Goal: Information Seeking & Learning: Learn about a topic

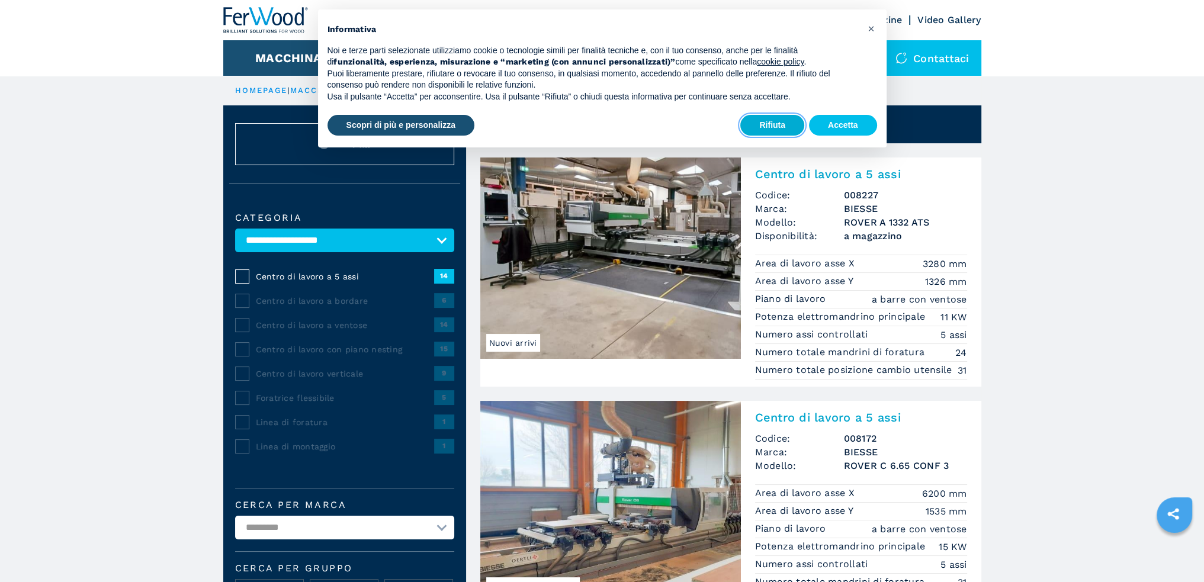
click at [773, 121] on button "Rifiuta" at bounding box center [772, 125] width 64 height 21
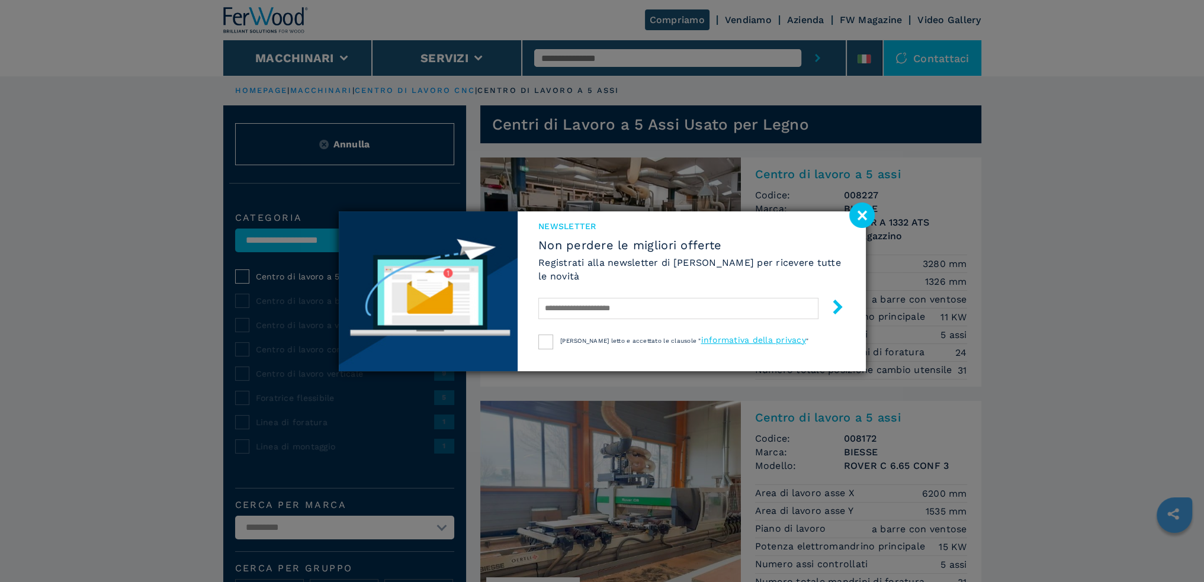
click at [859, 214] on image at bounding box center [861, 215] width 25 height 25
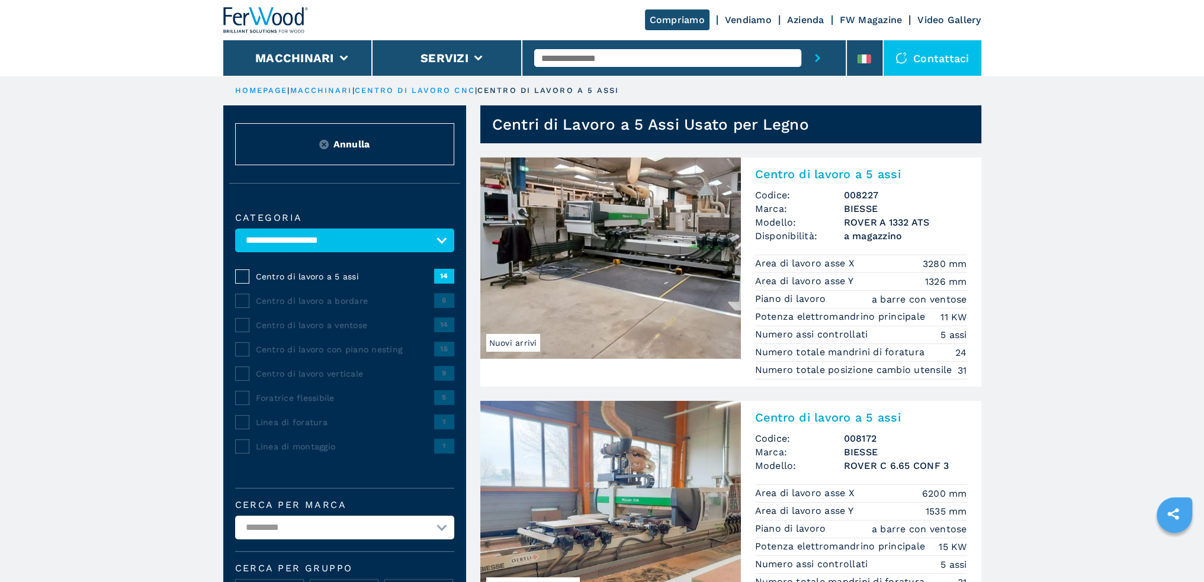
click at [676, 221] on img at bounding box center [610, 258] width 261 height 201
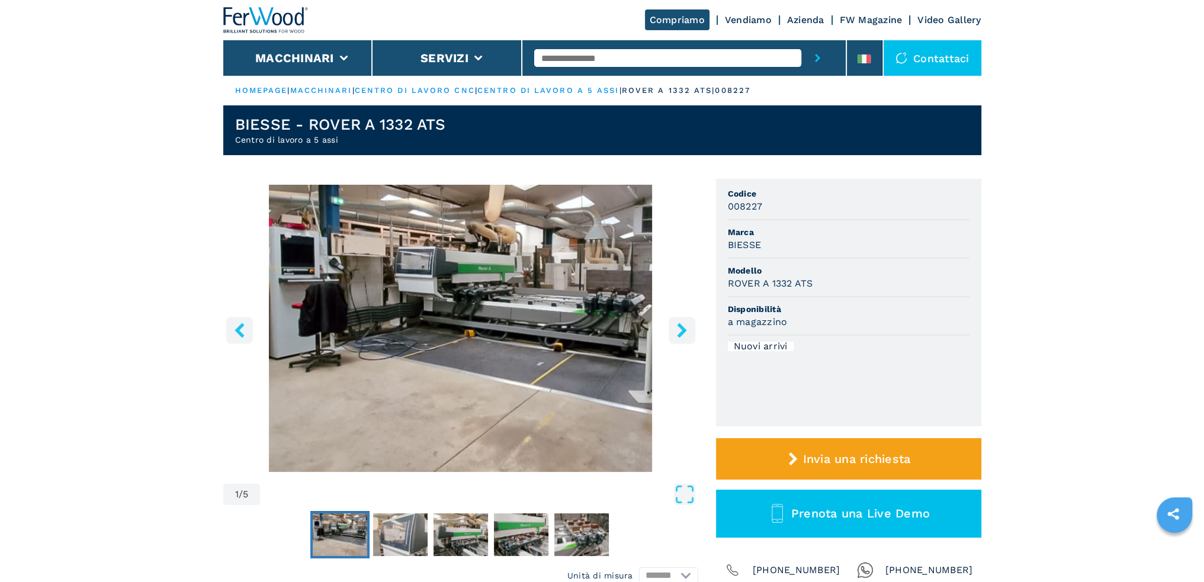
click at [681, 336] on icon "right-button" at bounding box center [681, 330] width 15 height 15
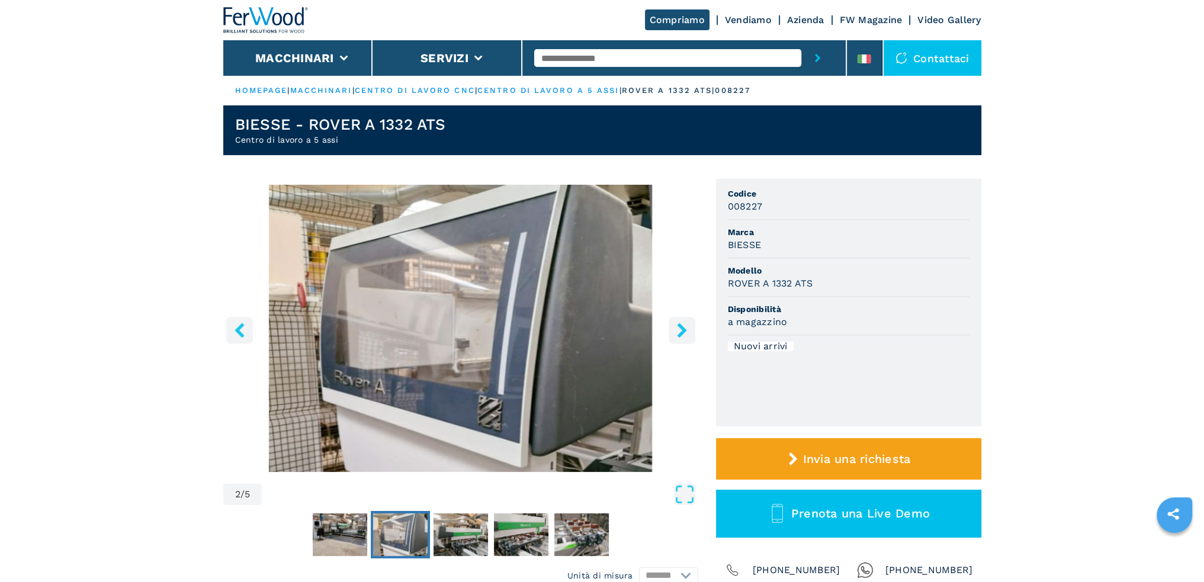
click at [681, 336] on icon "right-button" at bounding box center [681, 330] width 15 height 15
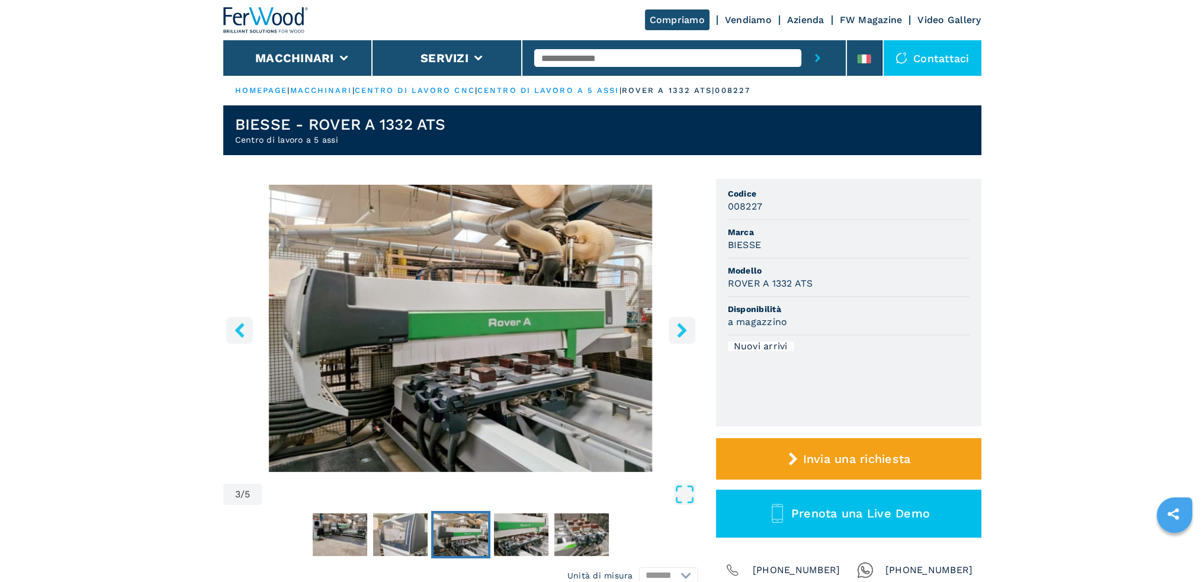
click at [681, 336] on icon "right-button" at bounding box center [681, 330] width 15 height 15
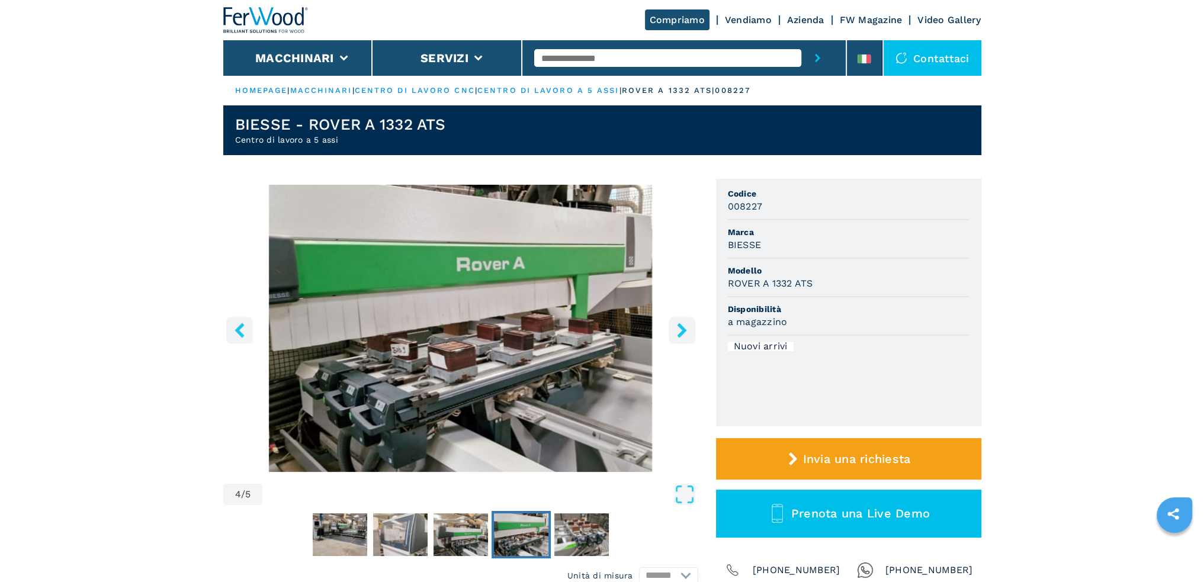
click at [681, 336] on icon "right-button" at bounding box center [681, 330] width 15 height 15
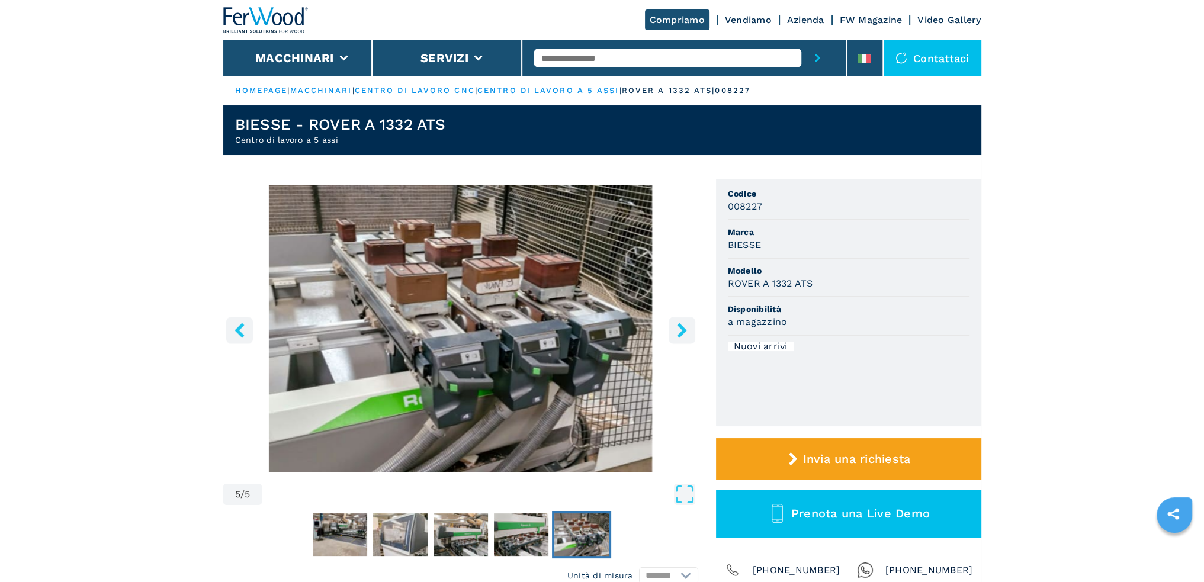
click at [681, 336] on icon "right-button" at bounding box center [681, 330] width 15 height 15
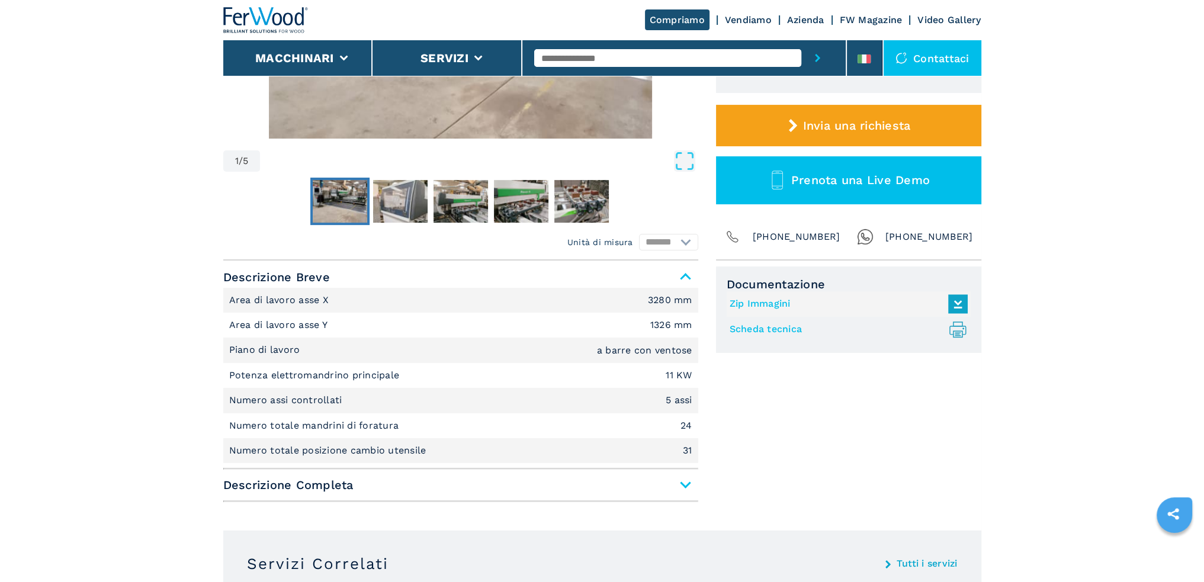
scroll to position [474, 0]
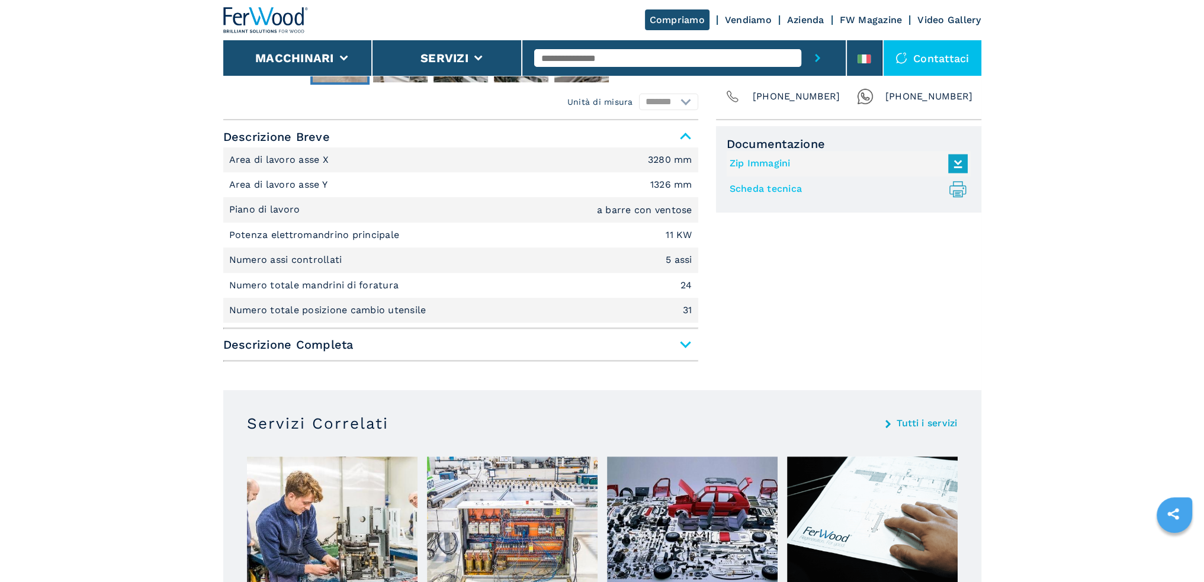
click at [371, 349] on span "Descrizione Completa" at bounding box center [460, 344] width 475 height 21
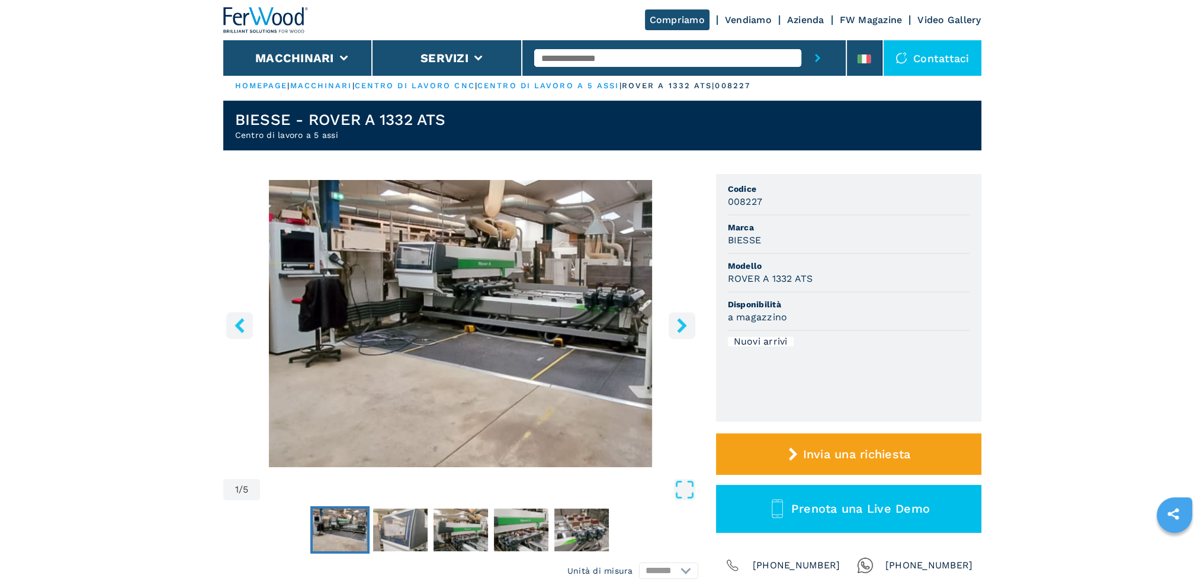
scroll to position [0, 0]
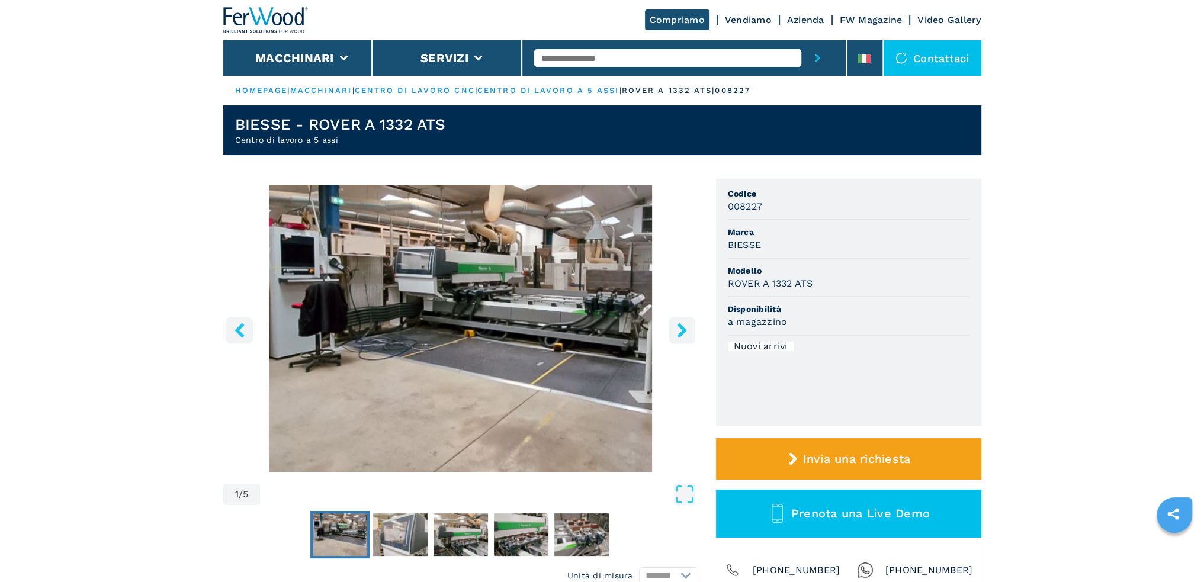
click at [687, 326] on icon "right-button" at bounding box center [681, 330] width 15 height 15
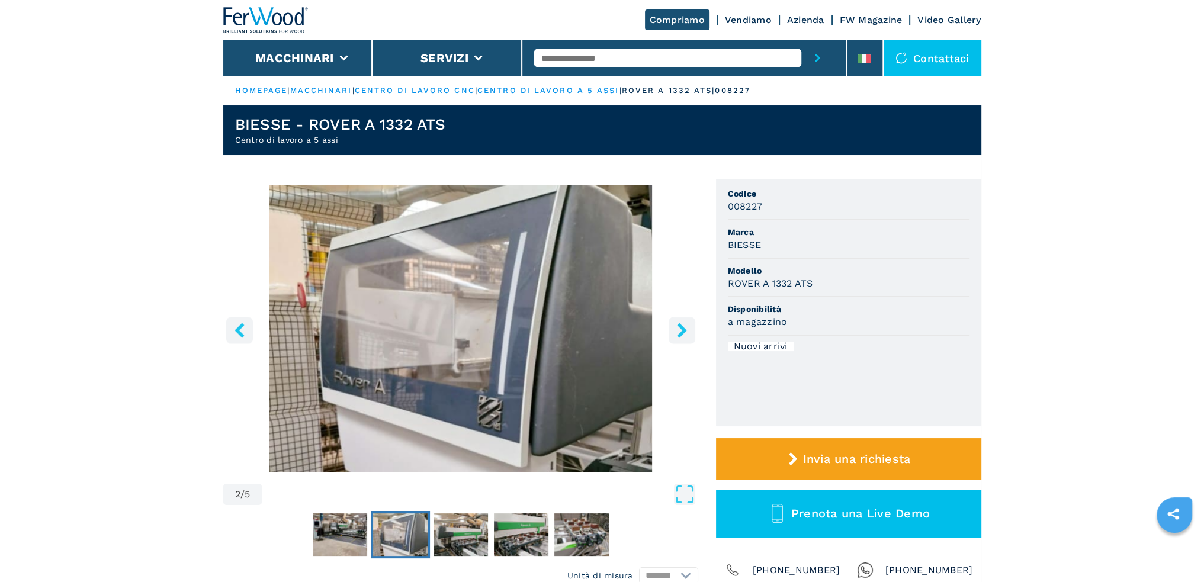
click at [687, 326] on icon "right-button" at bounding box center [681, 330] width 15 height 15
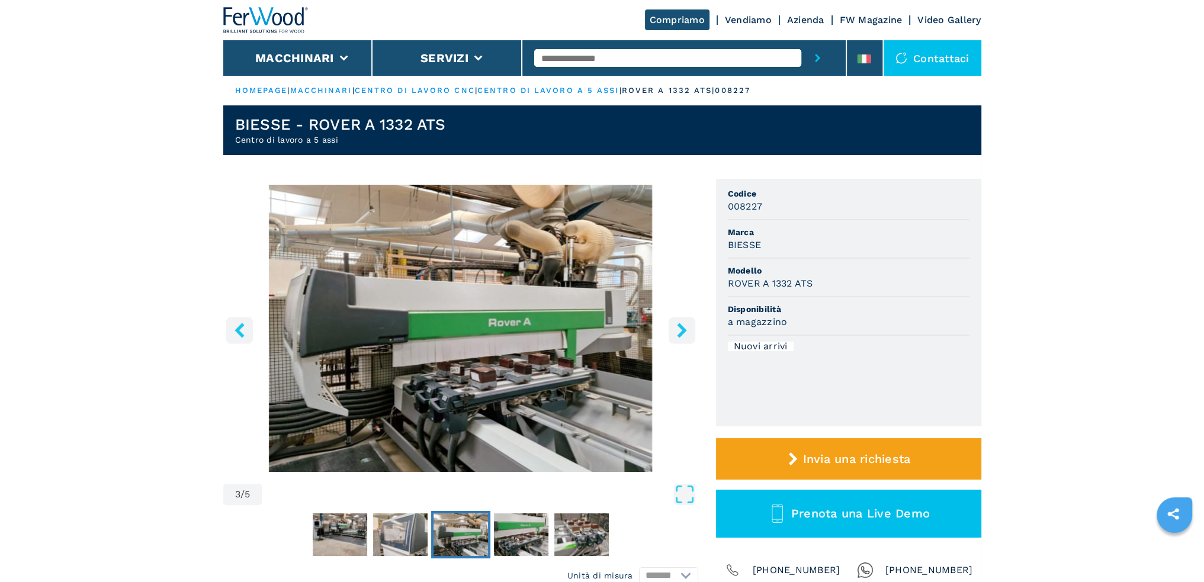
click at [687, 326] on icon "right-button" at bounding box center [681, 330] width 15 height 15
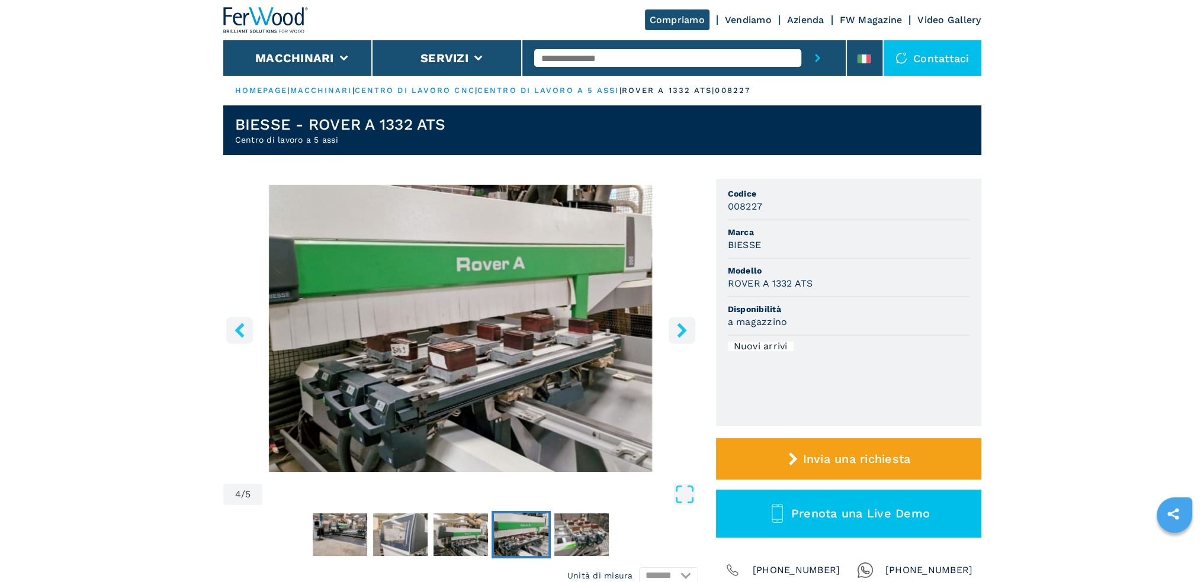
click at [687, 326] on icon "right-button" at bounding box center [681, 330] width 15 height 15
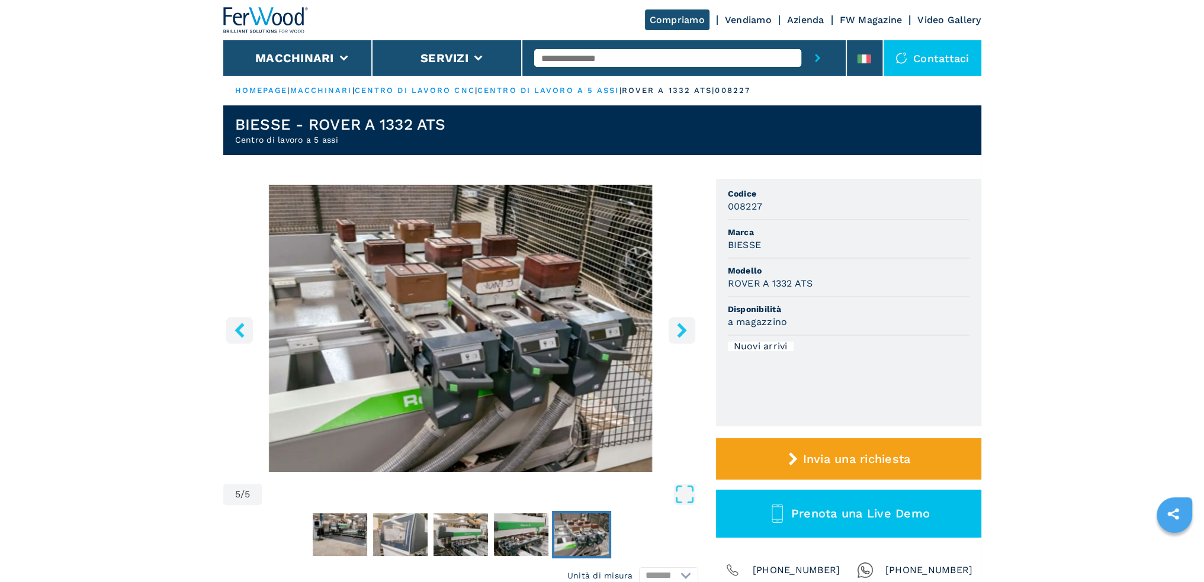
click at [687, 326] on icon "right-button" at bounding box center [681, 330] width 15 height 15
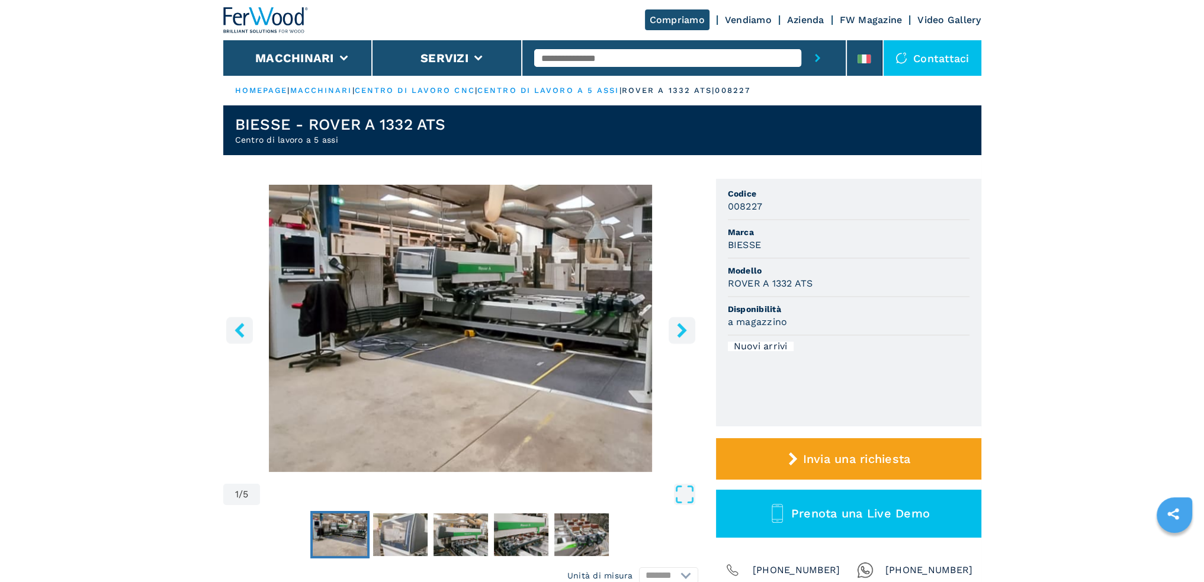
click at [687, 326] on icon "right-button" at bounding box center [681, 330] width 15 height 15
select select "**********"
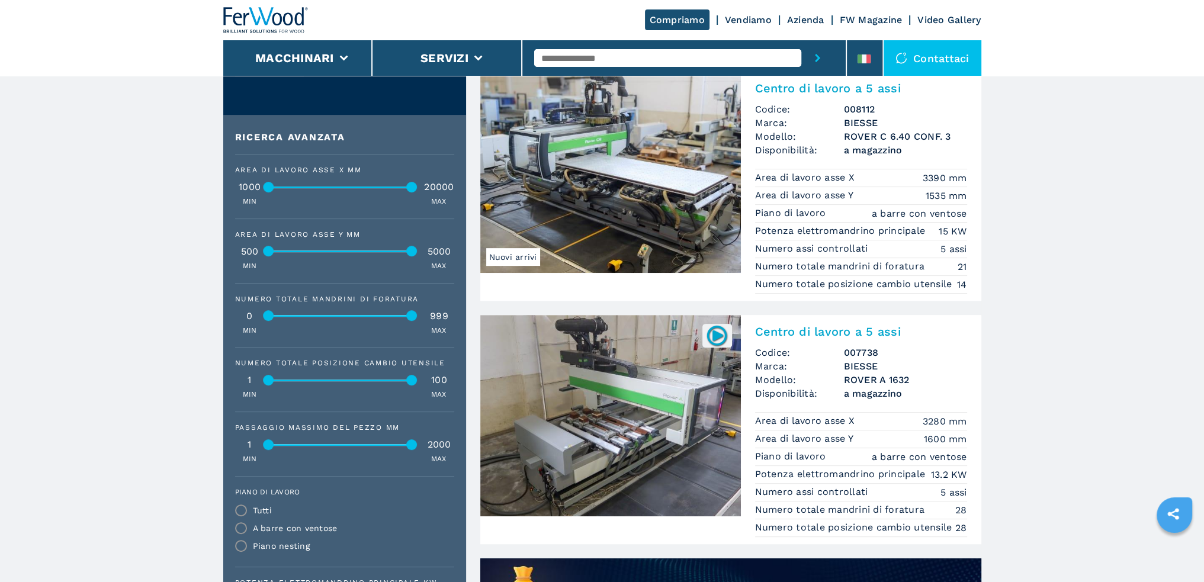
scroll to position [592, 0]
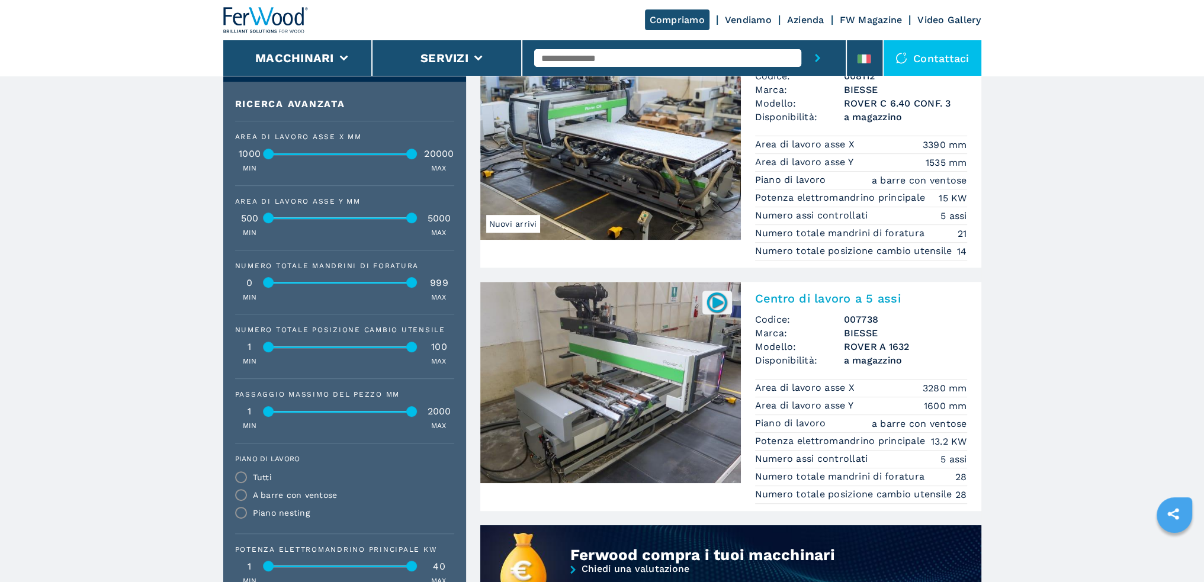
click at [640, 377] on img at bounding box center [610, 382] width 261 height 201
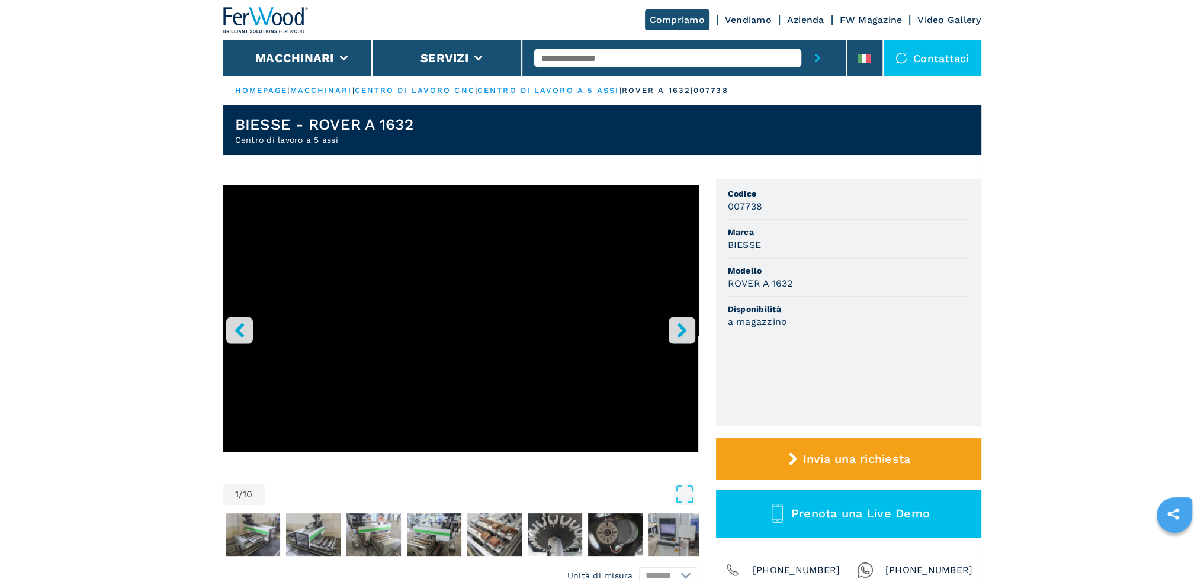
select select "**********"
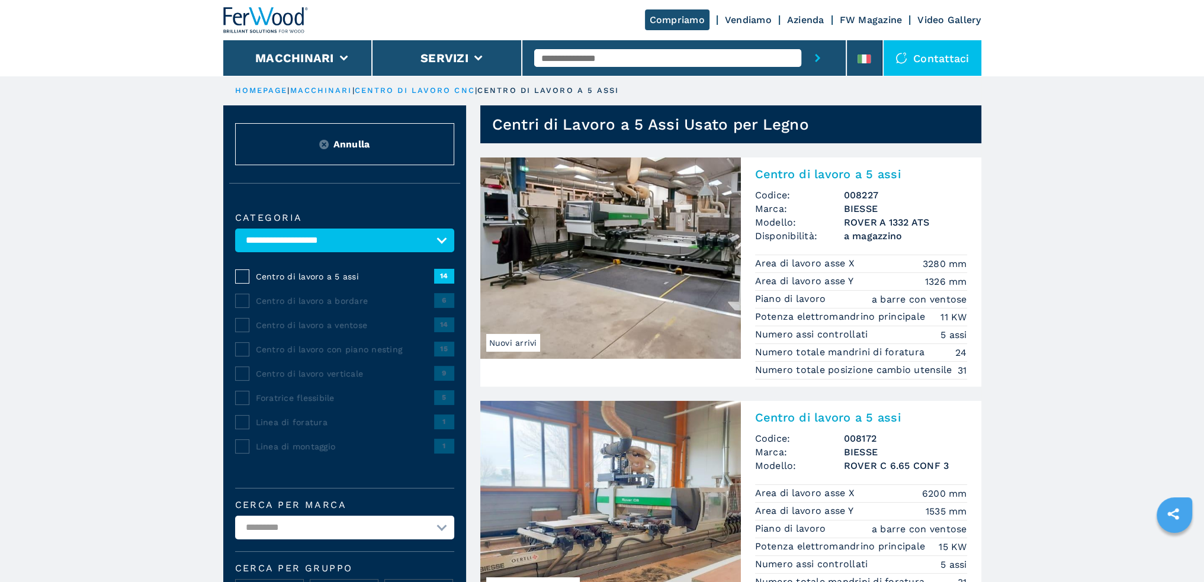
click at [621, 283] on img at bounding box center [610, 258] width 261 height 201
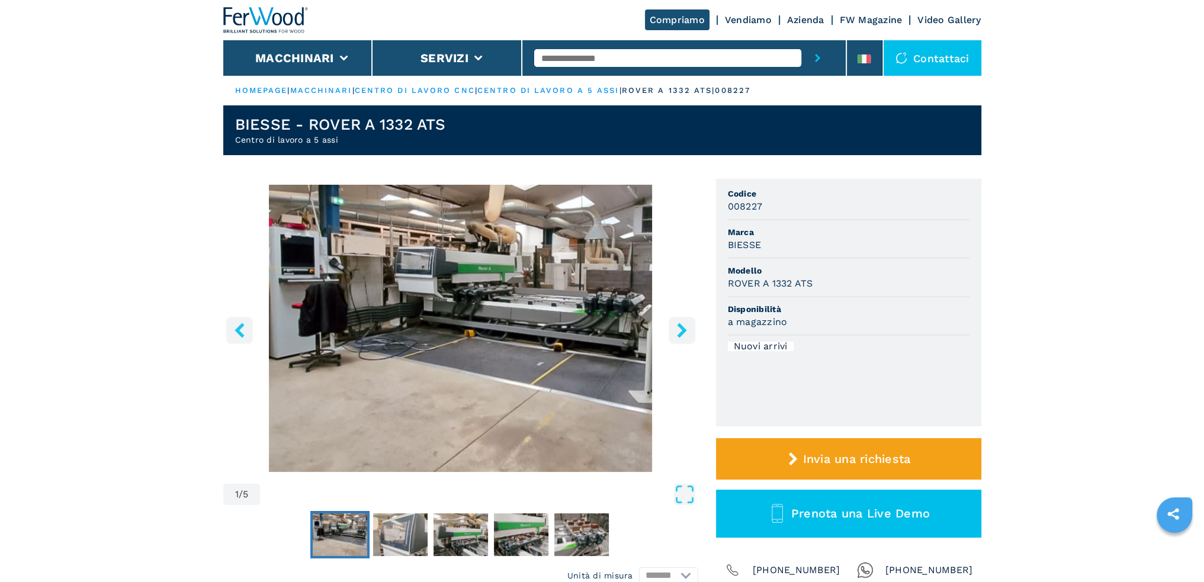
click at [679, 331] on icon "right-button" at bounding box center [681, 330] width 15 height 15
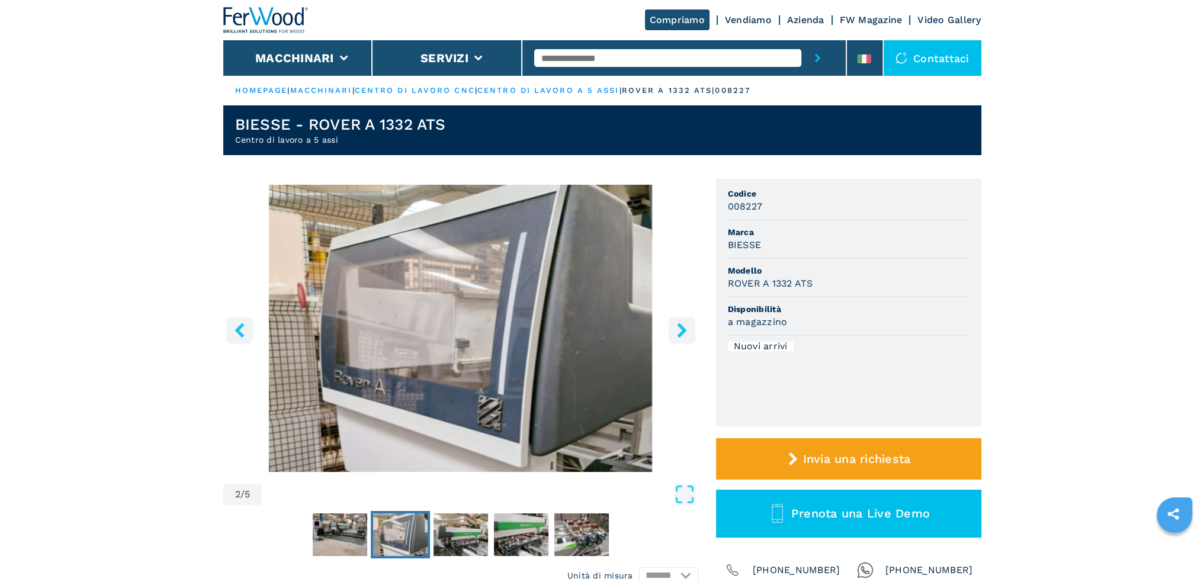
click at [679, 331] on icon "right-button" at bounding box center [681, 330] width 15 height 15
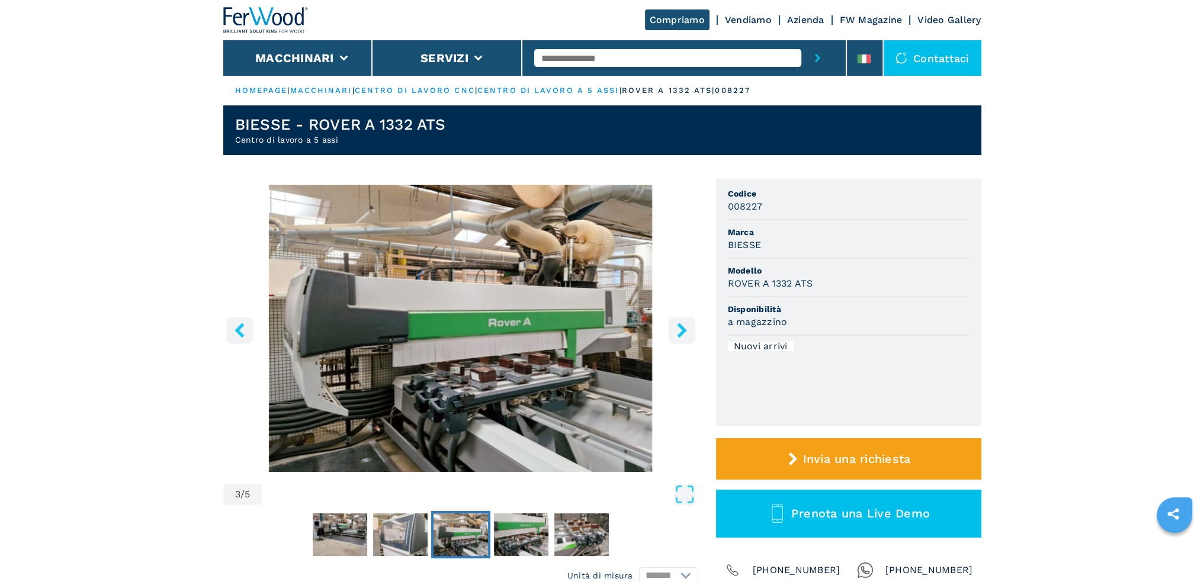
click at [679, 331] on icon "right-button" at bounding box center [681, 330] width 15 height 15
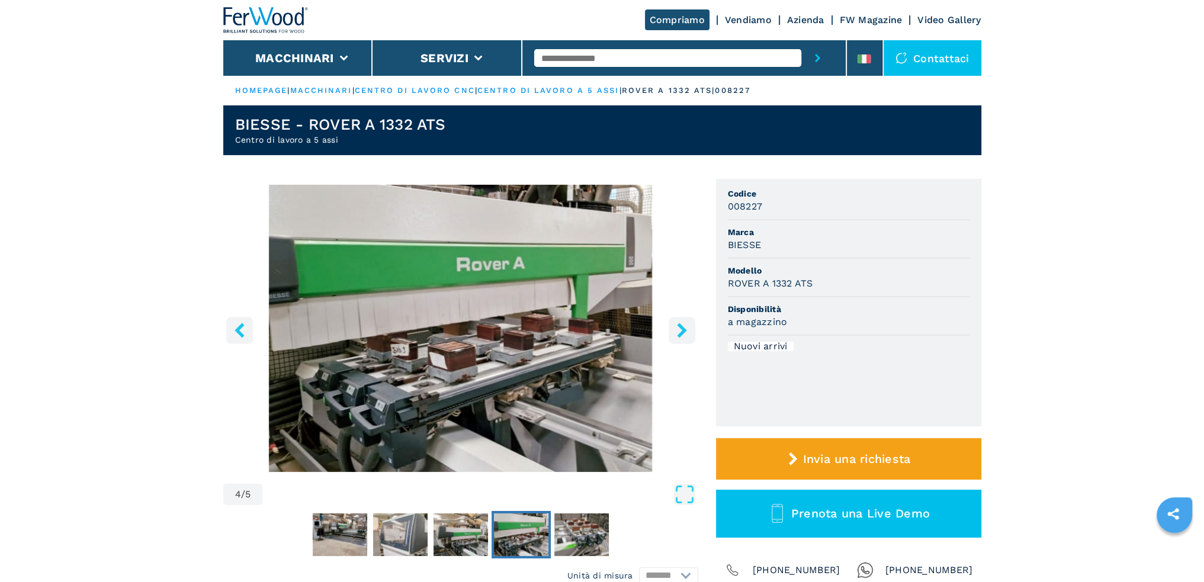
click at [684, 330] on icon "right-button" at bounding box center [681, 330] width 9 height 15
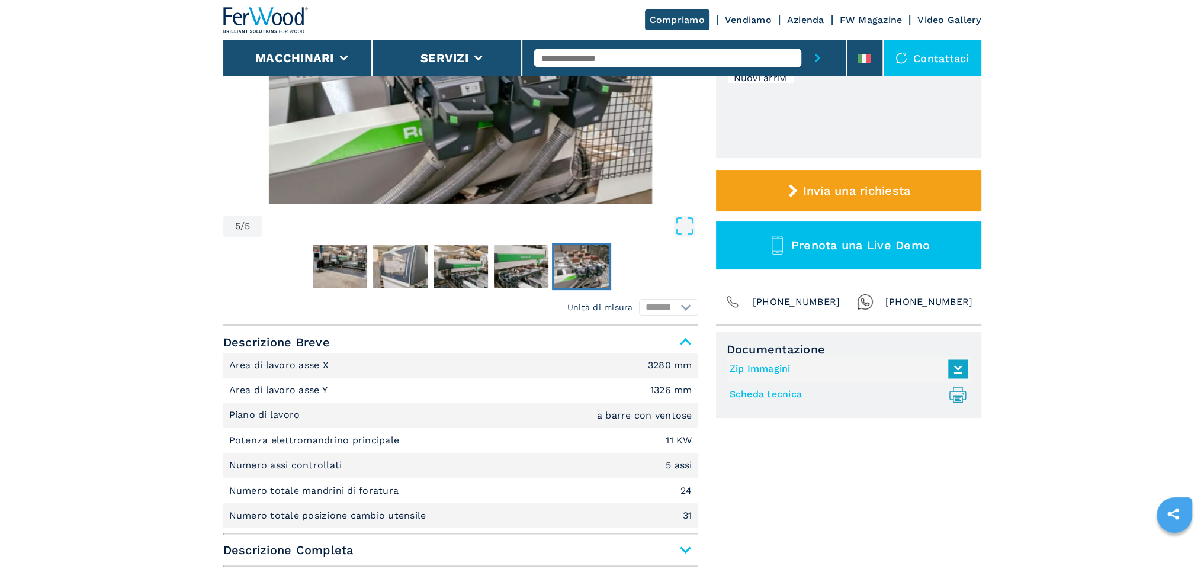
scroll to position [296, 0]
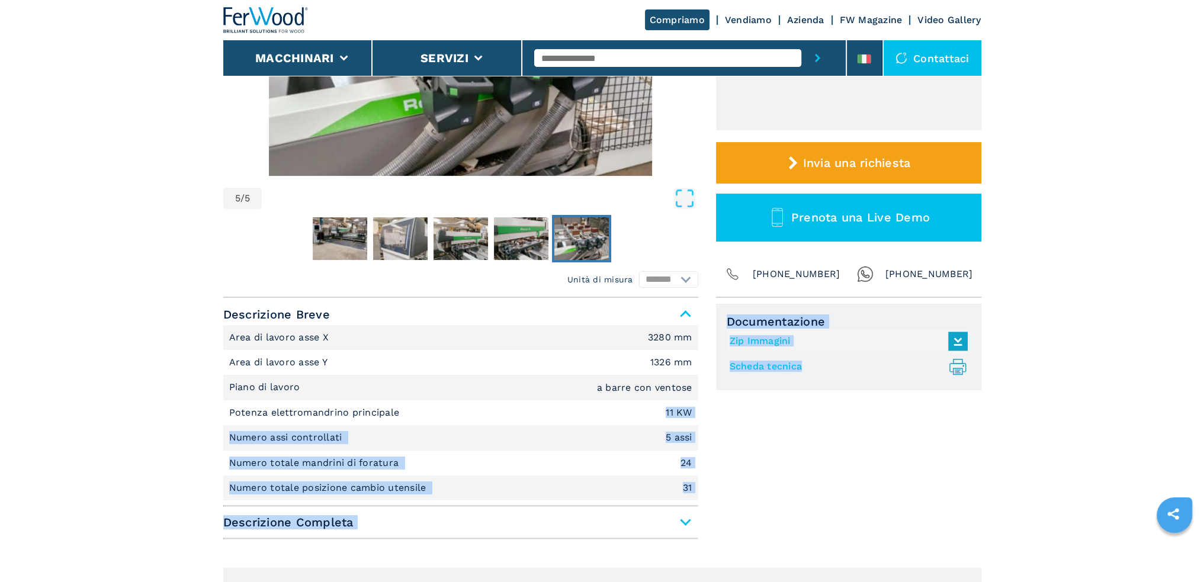
drag, startPoint x: 704, startPoint y: 415, endPoint x: 741, endPoint y: 421, distance: 37.9
click at [735, 419] on div "Unità di misura ******* ********* Descrizione Breve Area di lavoro asse X 3280 …" at bounding box center [602, 421] width 758 height 247
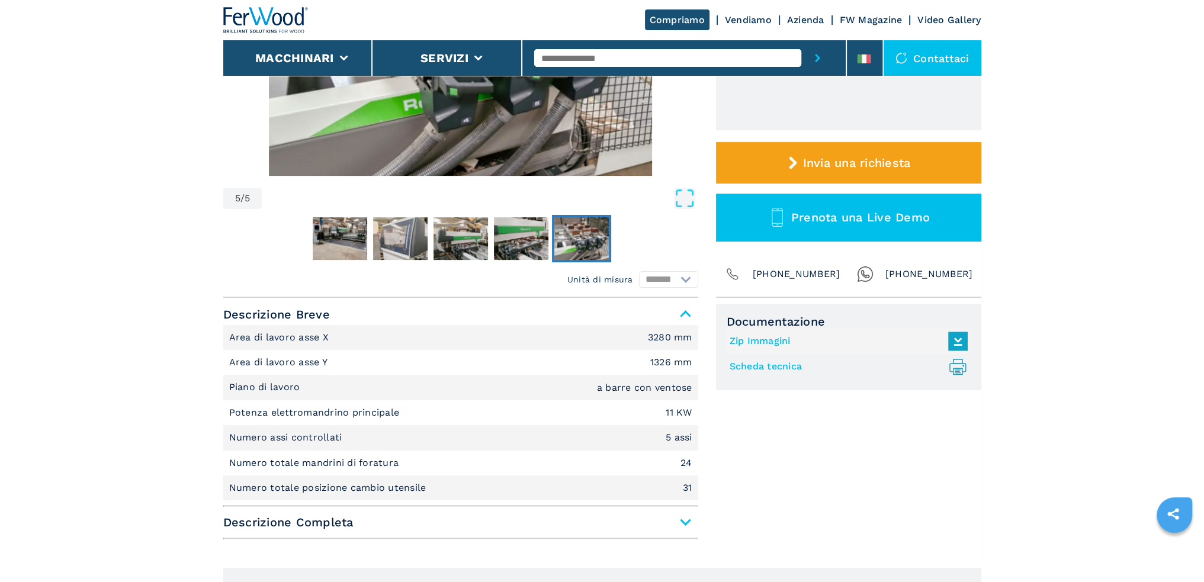
click at [801, 446] on div "Documentazione Zip Immagini Scheda tecnica .prefix__st0{stroke-linecap:round;st…" at bounding box center [848, 424] width 265 height 241
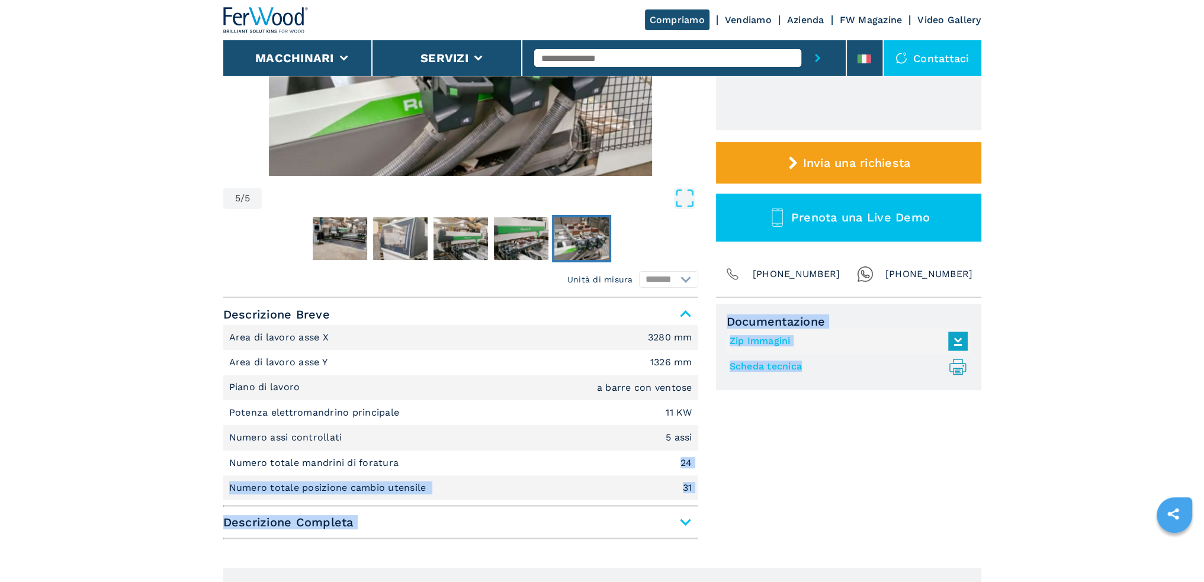
click at [712, 468] on div "Unità di misura ******* ********* Descrizione Breve Area di lavoro asse X 3280 …" at bounding box center [602, 421] width 758 height 247
click at [558, 487] on li "Numero totale posizione cambio utensile 31" at bounding box center [460, 488] width 475 height 25
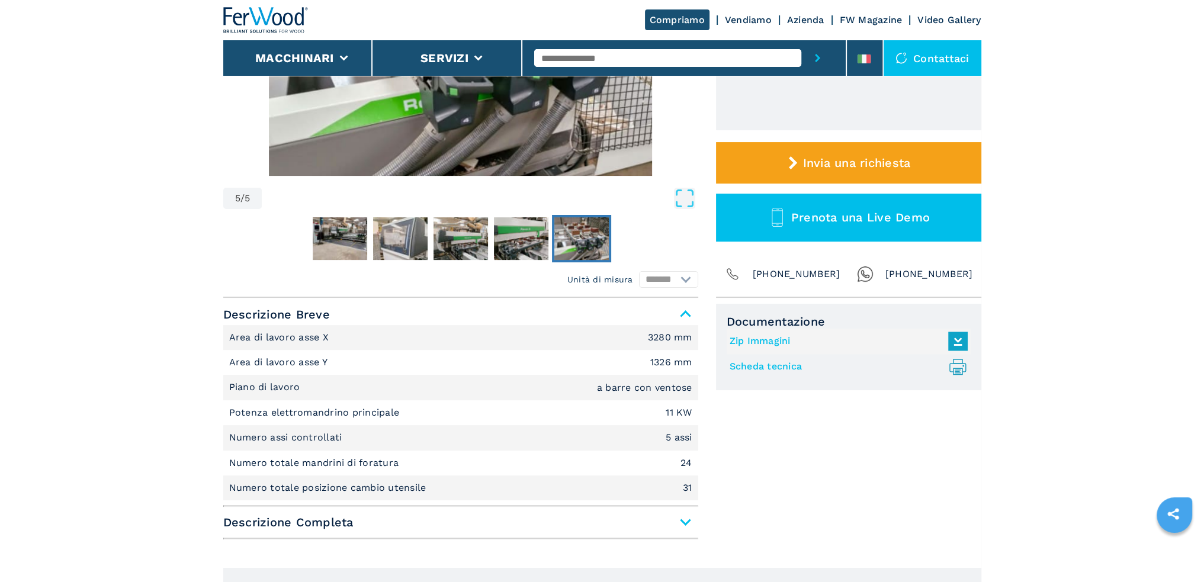
click at [688, 521] on span "Descrizione Completa" at bounding box center [460, 522] width 475 height 21
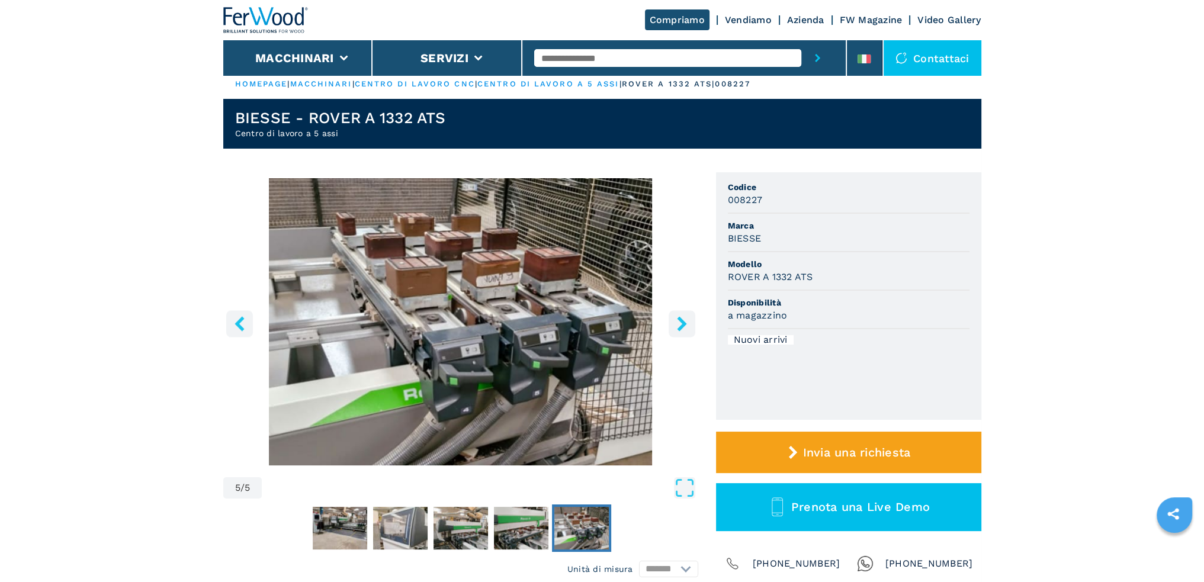
scroll to position [0, 0]
